Goal: Book appointment/travel/reservation

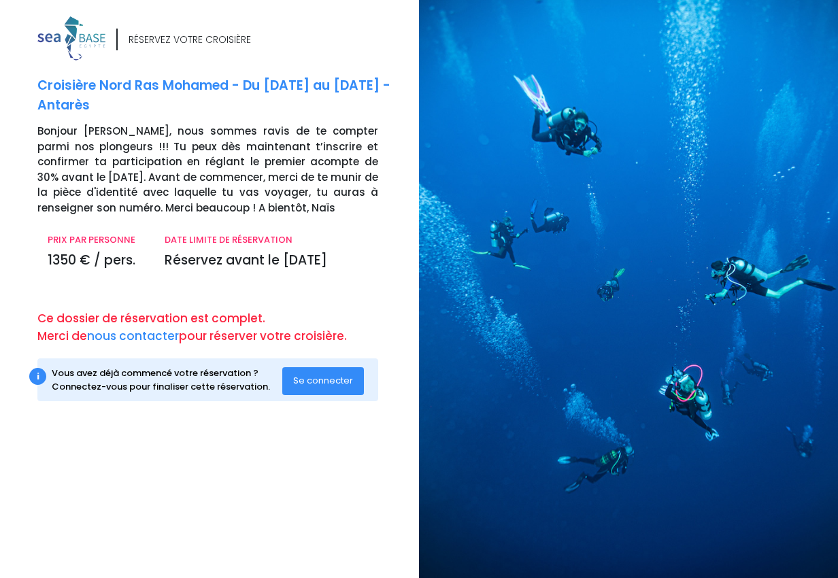
click at [323, 385] on span "Se connecter" at bounding box center [323, 380] width 60 height 13
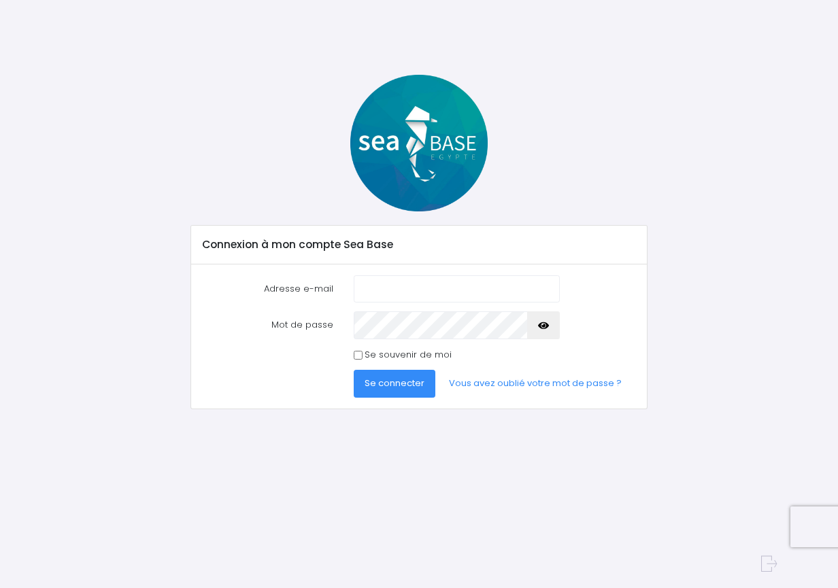
click at [388, 288] on input "Adresse e-mail" at bounding box center [457, 288] width 206 height 27
type input "lugabo@orange.fr"
click at [358, 356] on input "Se souvenir de moi" at bounding box center [358, 355] width 9 height 9
checkbox input "true"
click at [401, 389] on span "Se connecter" at bounding box center [394, 383] width 60 height 13
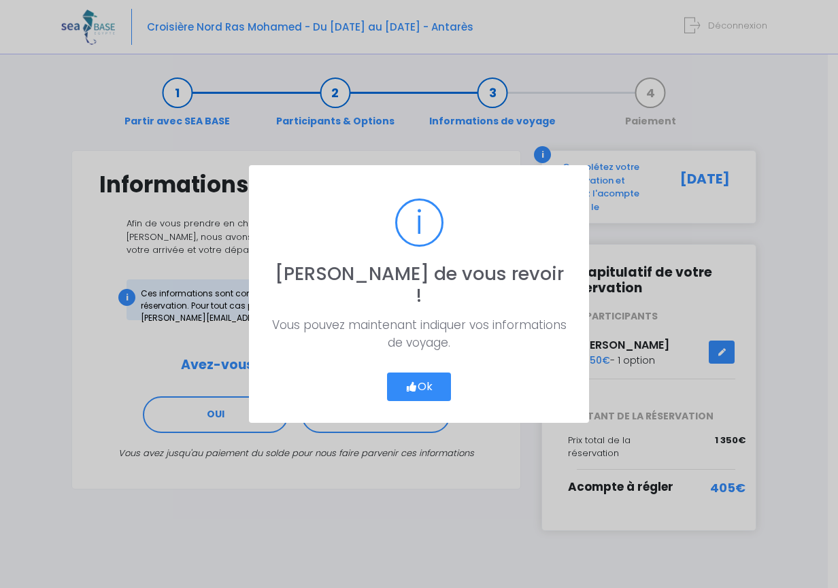
click at [428, 378] on button "Ok" at bounding box center [419, 387] width 64 height 29
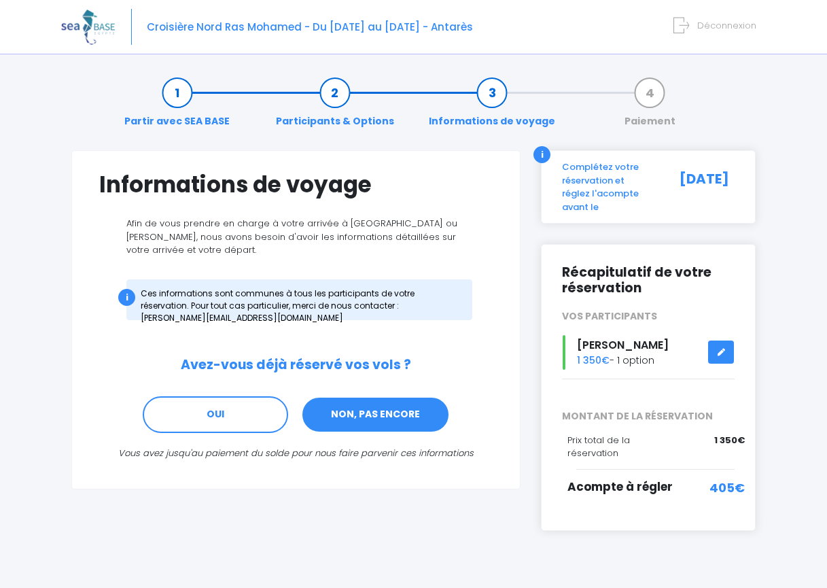
click at [364, 413] on link "NON, PAS ENCORE" at bounding box center [375, 414] width 149 height 37
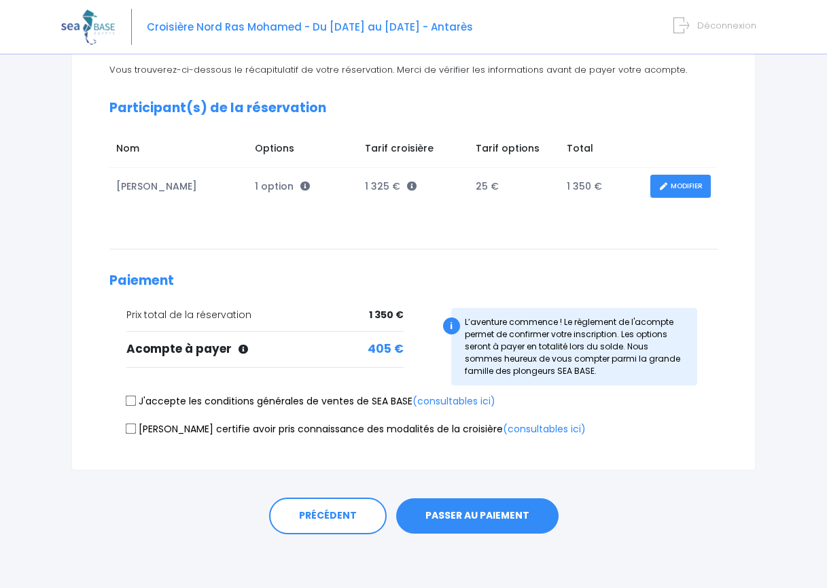
scroll to position [154, 0]
click at [133, 398] on input "J'accepte les conditions générales de ventes de SEA BASE (consultables ici)" at bounding box center [131, 401] width 11 height 11
checkbox input "true"
click at [128, 424] on input "Je certifie avoir pris connaissance des modalités de la croisière (consultables…" at bounding box center [131, 428] width 11 height 11
checkbox input "true"
